Goal: Book appointment/travel/reservation

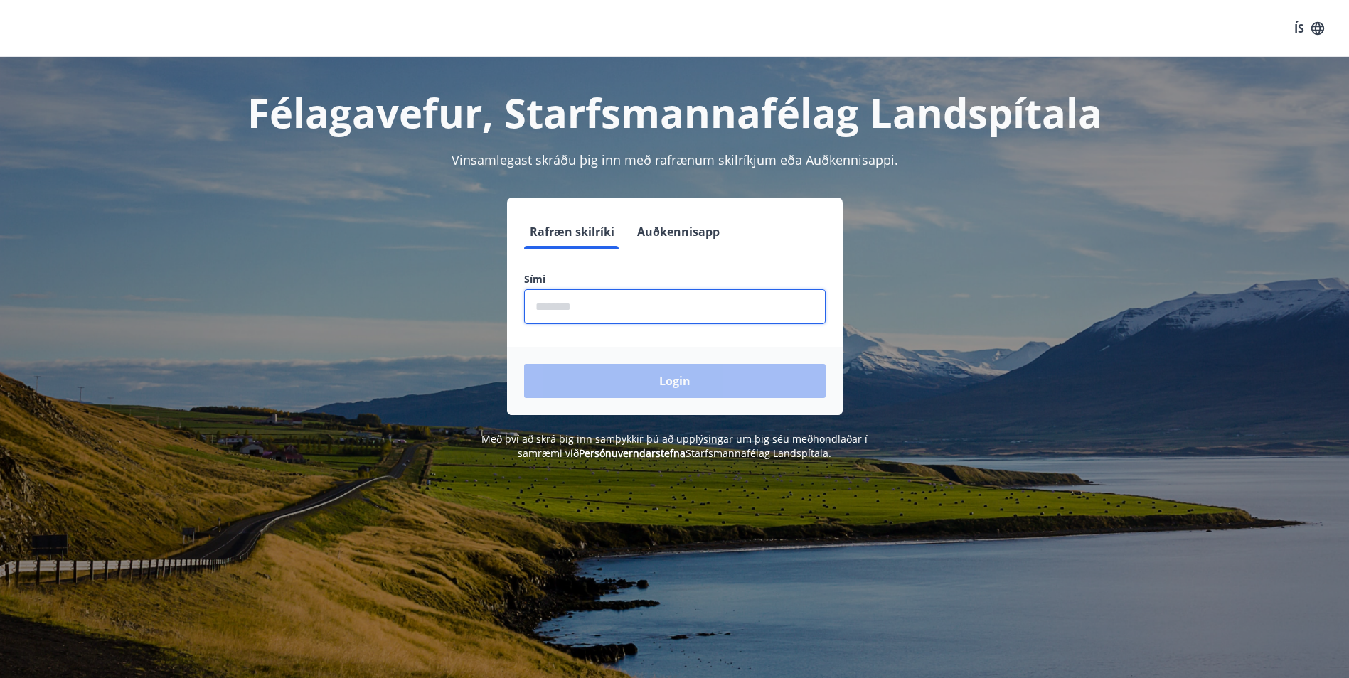
click at [551, 309] on input "phone" at bounding box center [674, 306] width 301 height 35
type input "********"
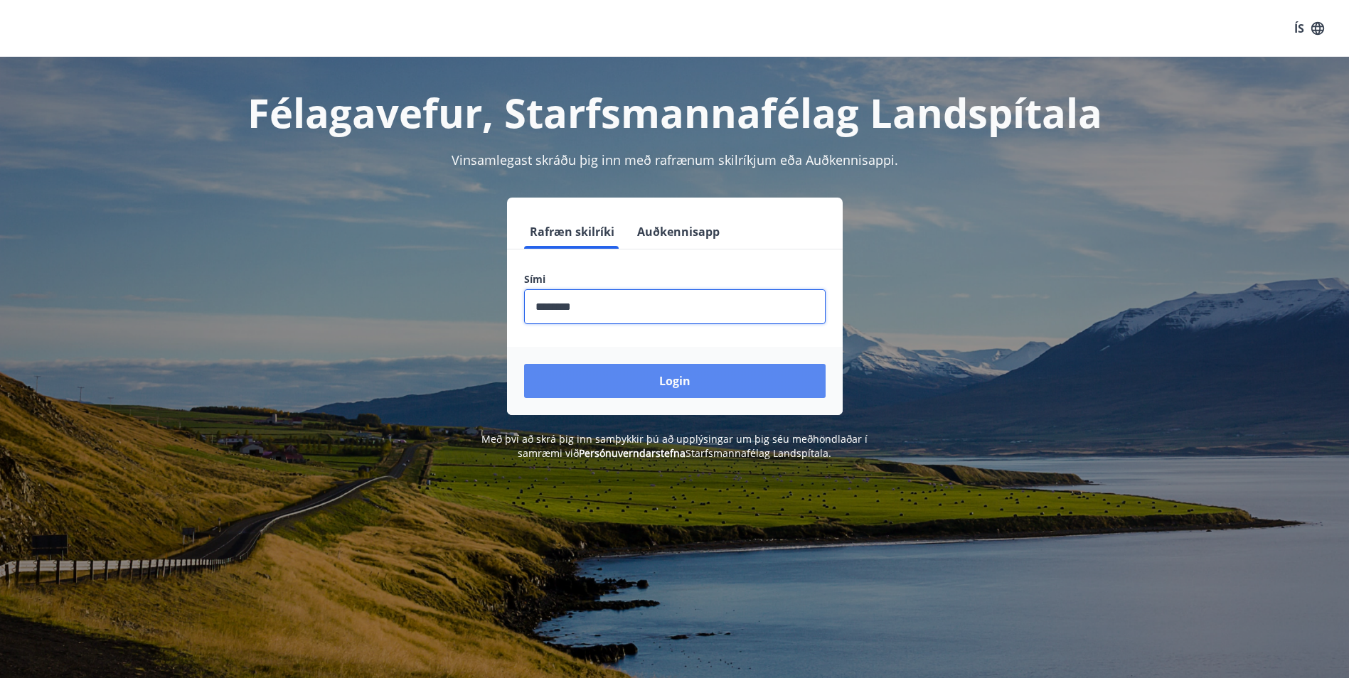
click at [660, 373] on button "Login" at bounding box center [674, 381] width 301 height 34
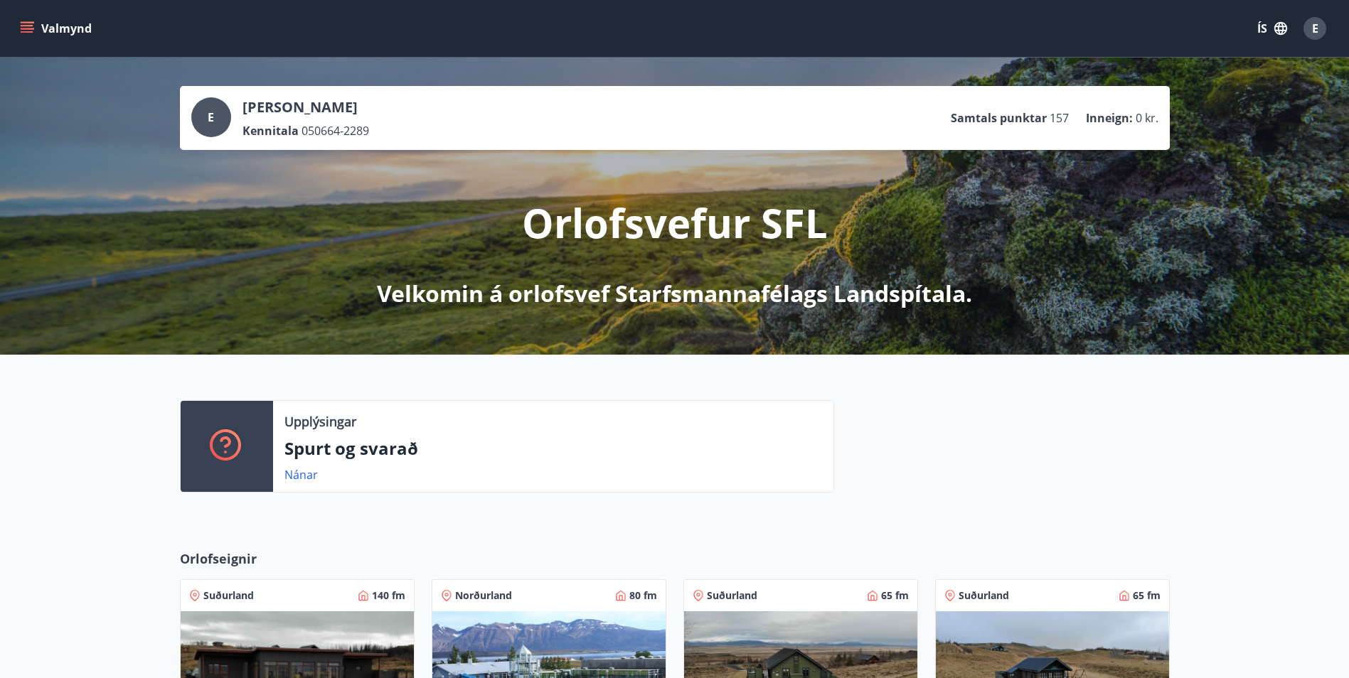
click at [27, 23] on icon "menu" at bounding box center [29, 22] width 16 height 1
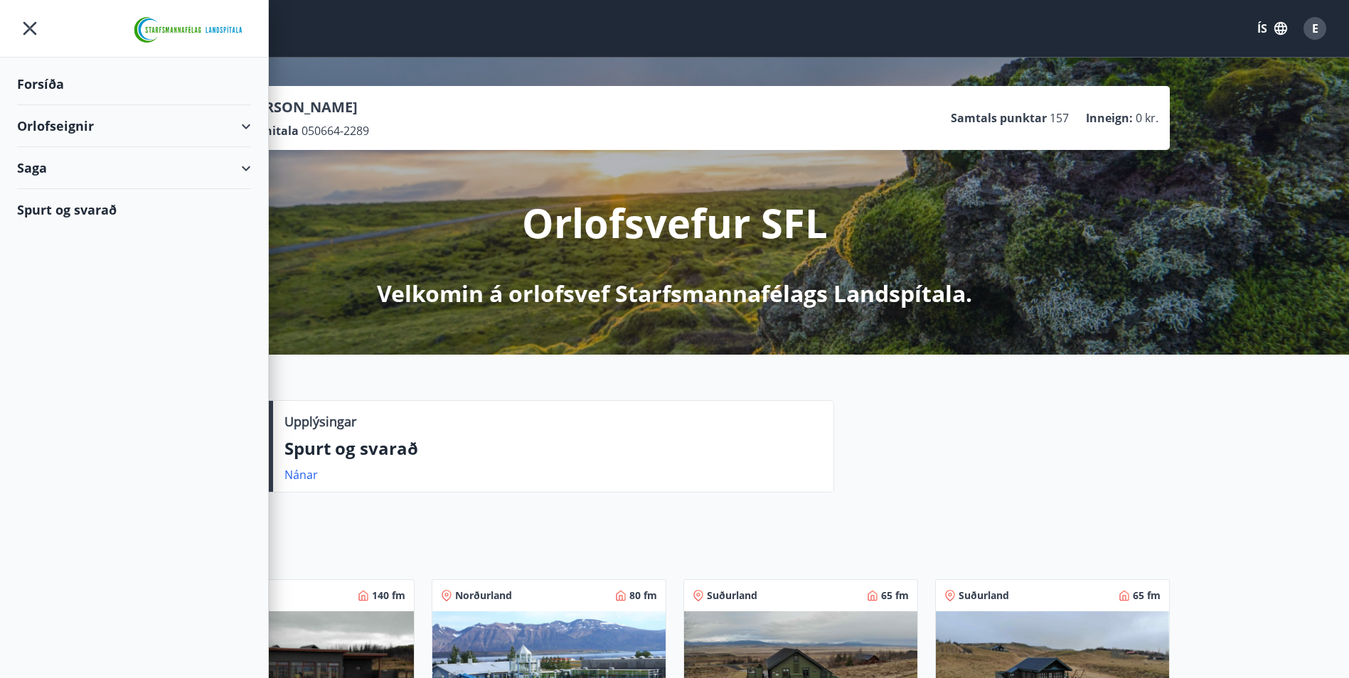
click at [36, 92] on div "Forsíða" at bounding box center [134, 84] width 234 height 42
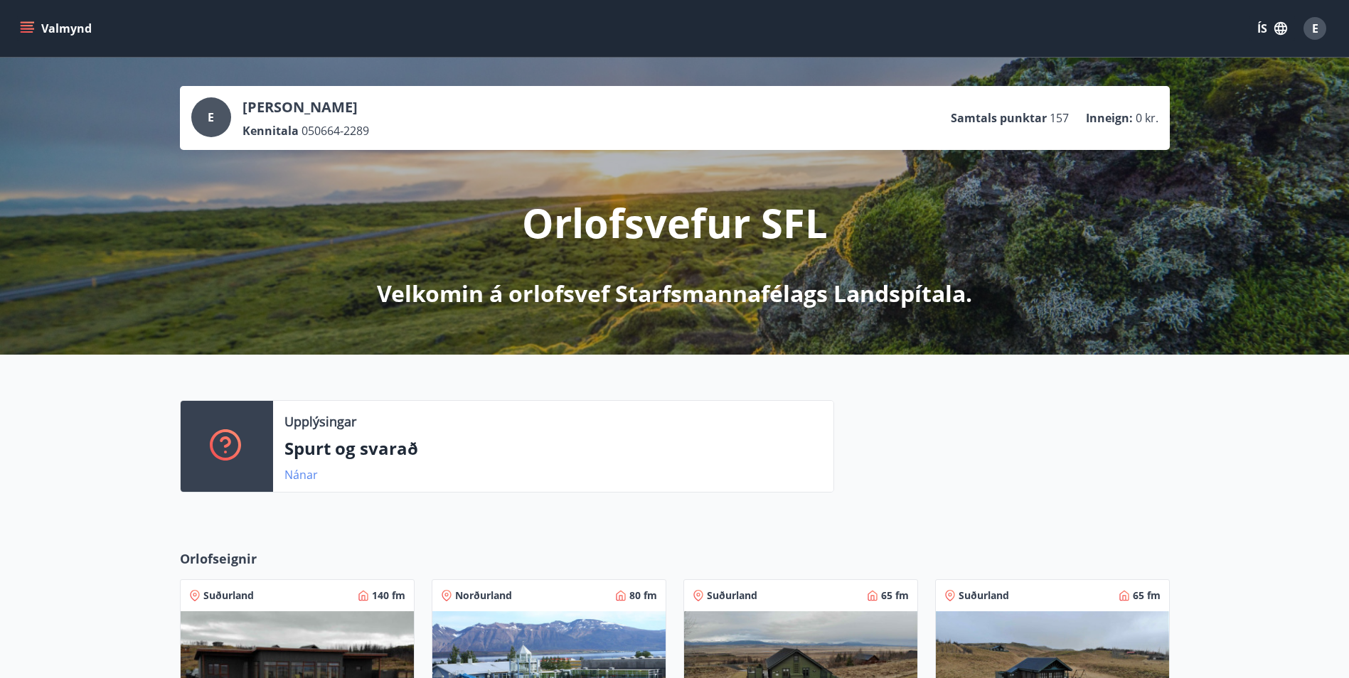
click at [298, 476] on link "Nánar" at bounding box center [300, 475] width 33 height 16
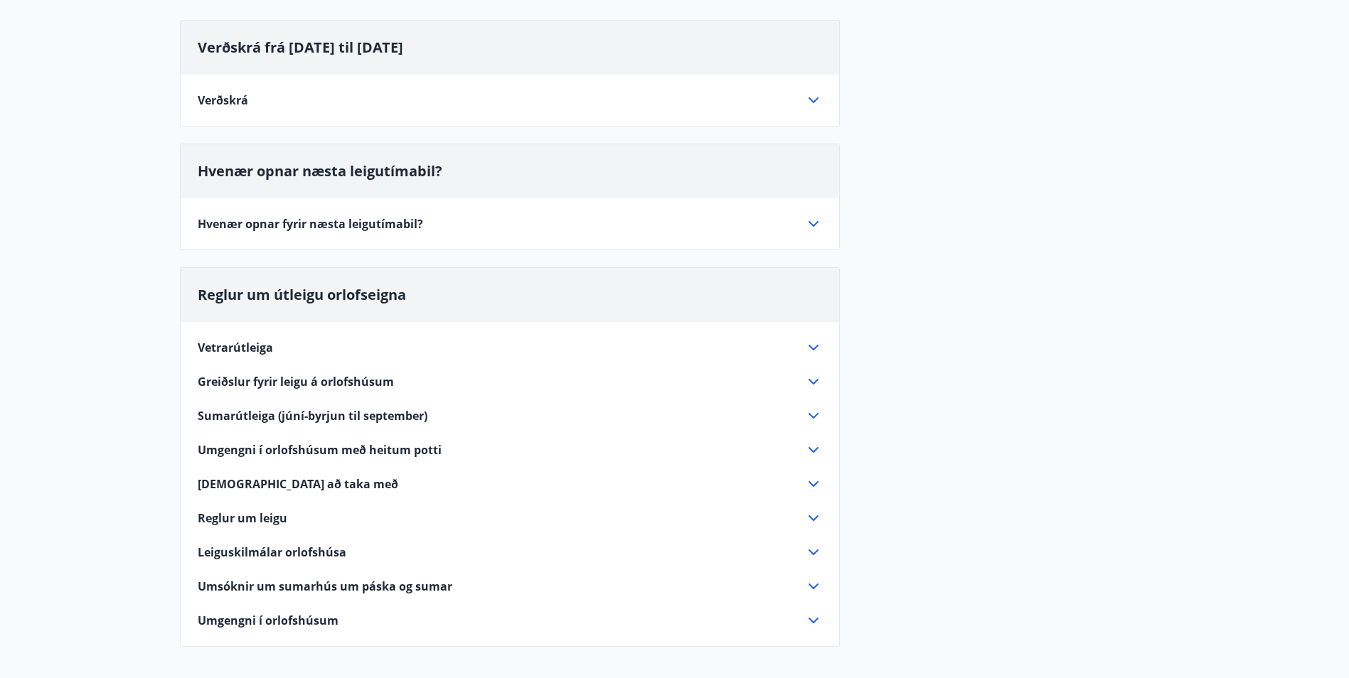
scroll to position [21, 0]
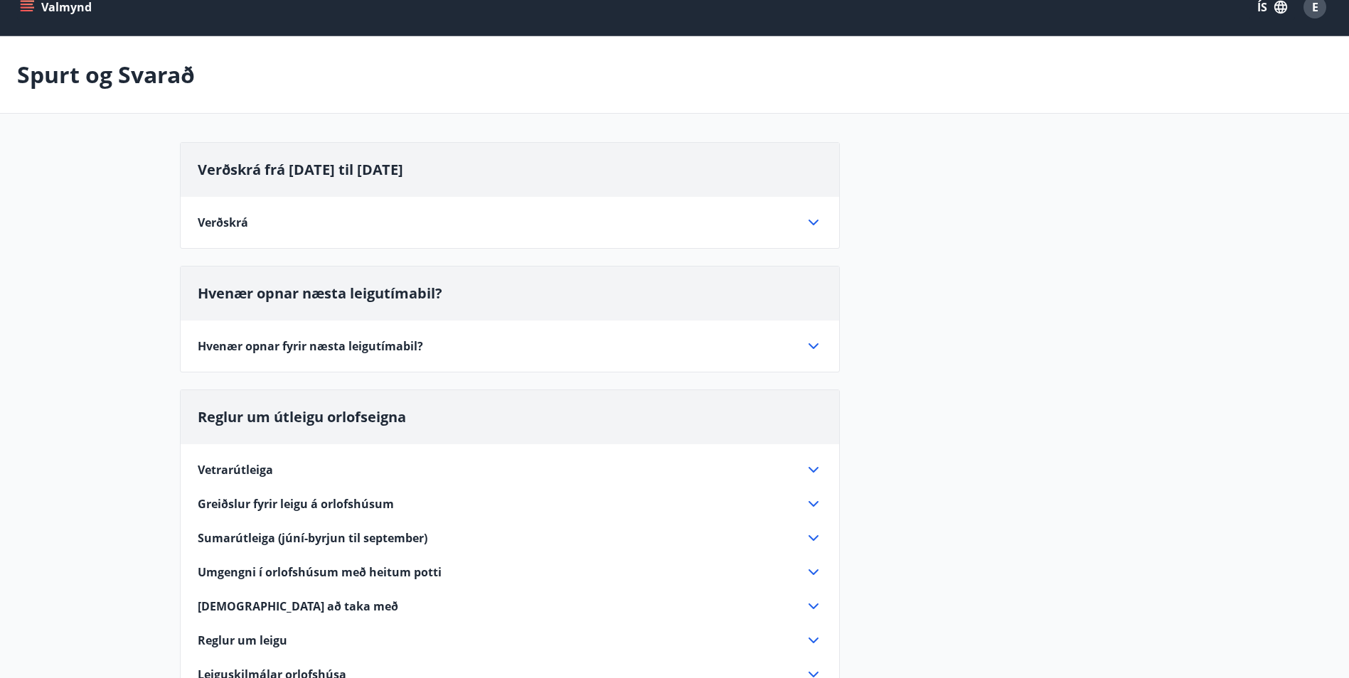
click at [810, 344] on icon at bounding box center [813, 346] width 17 height 17
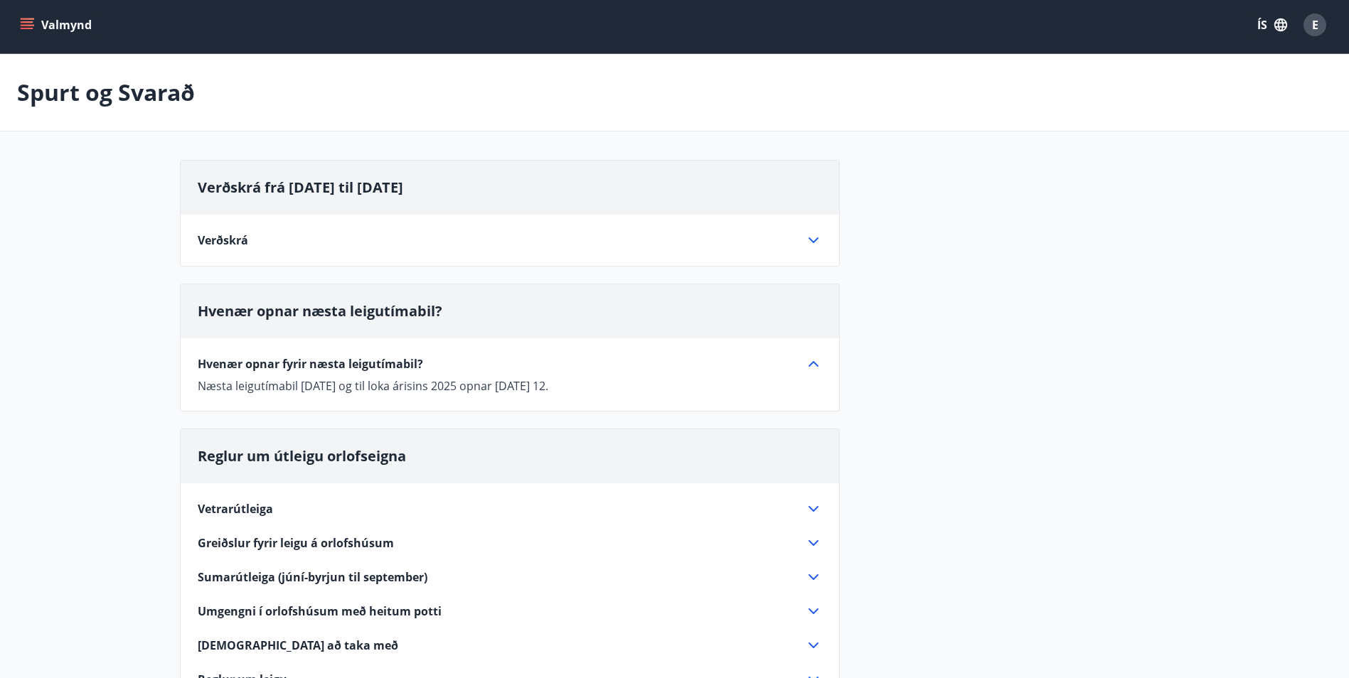
scroll to position [0, 0]
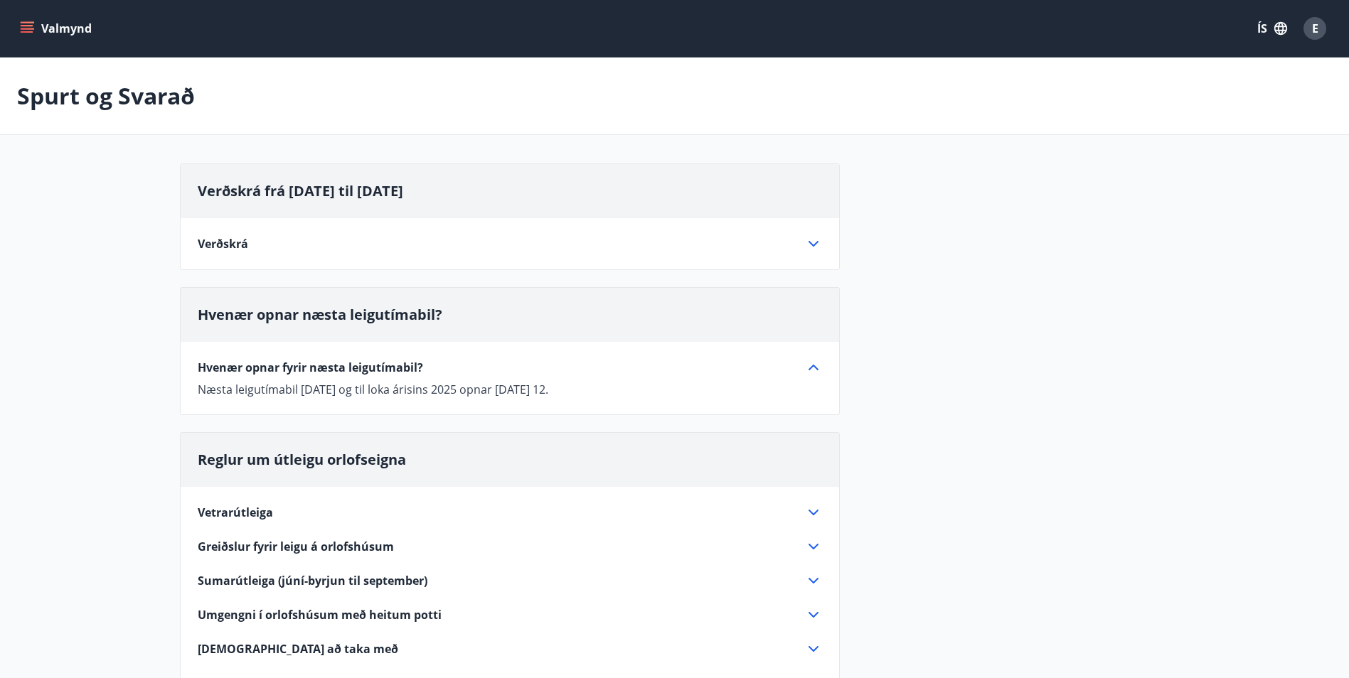
click at [23, 26] on icon "menu" at bounding box center [27, 25] width 13 height 1
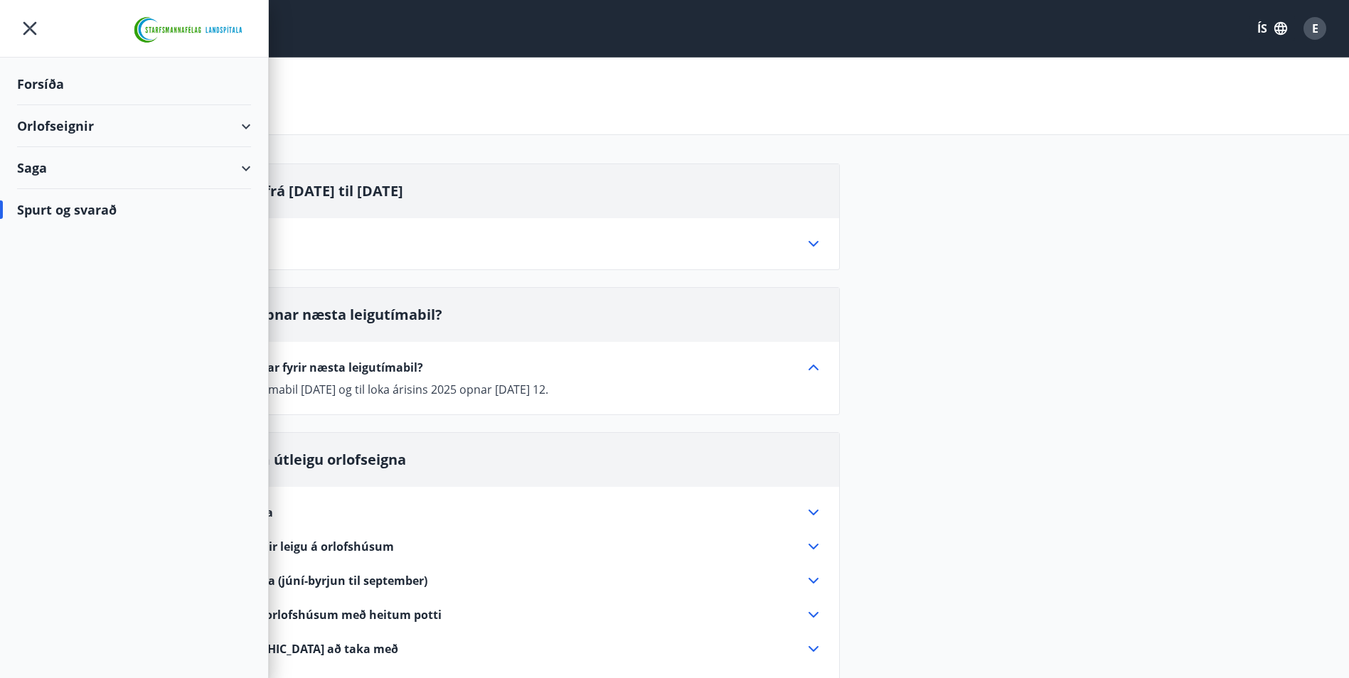
click at [239, 126] on div "Orlofseignir" at bounding box center [134, 126] width 234 height 42
click at [97, 187] on div "Bókunardagatal" at bounding box center [133, 192] width 211 height 30
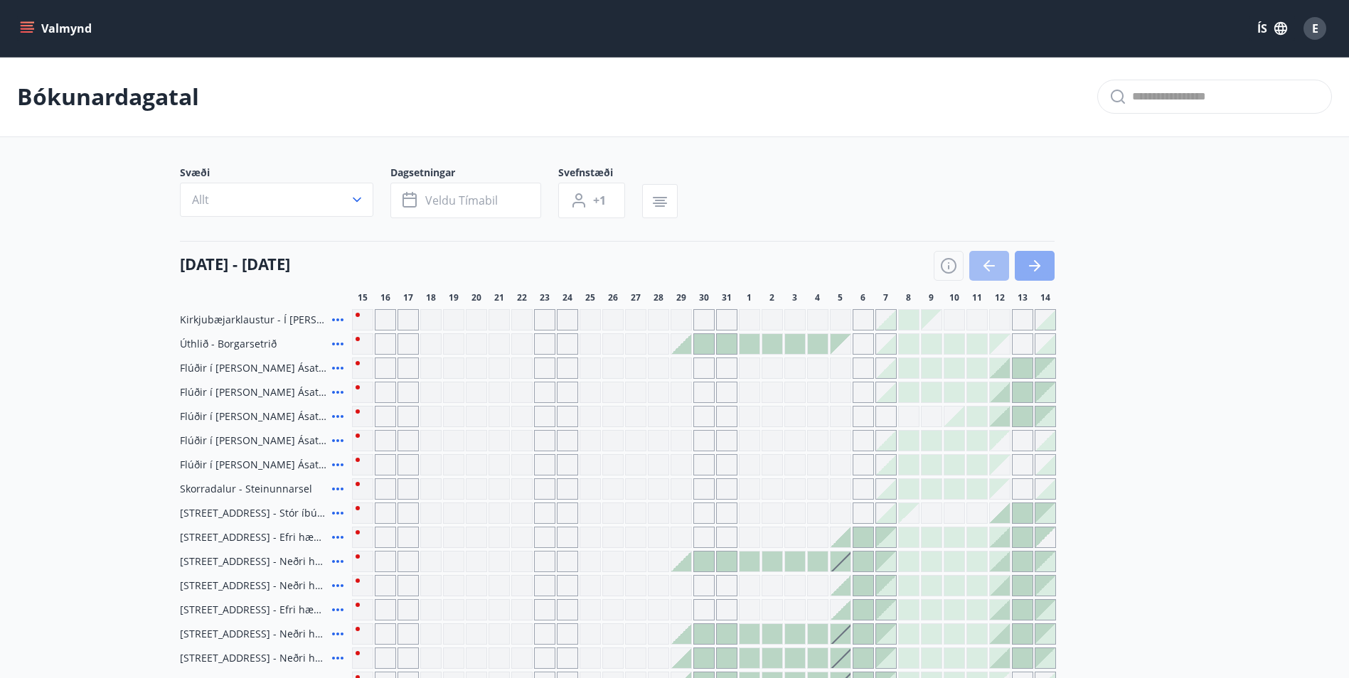
click at [1038, 258] on icon "button" at bounding box center [1034, 265] width 17 height 17
